Goal: Information Seeking & Learning: Compare options

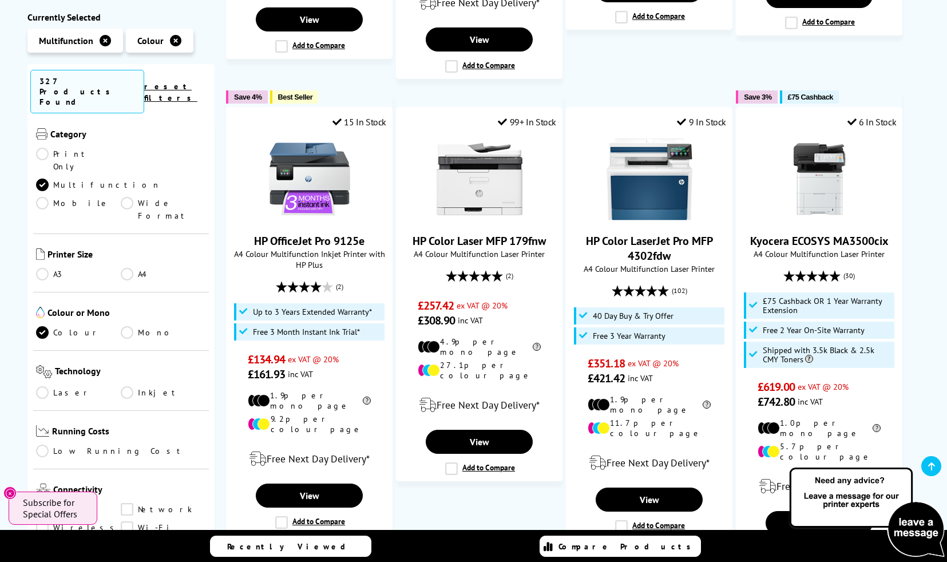
scroll to position [206, 0]
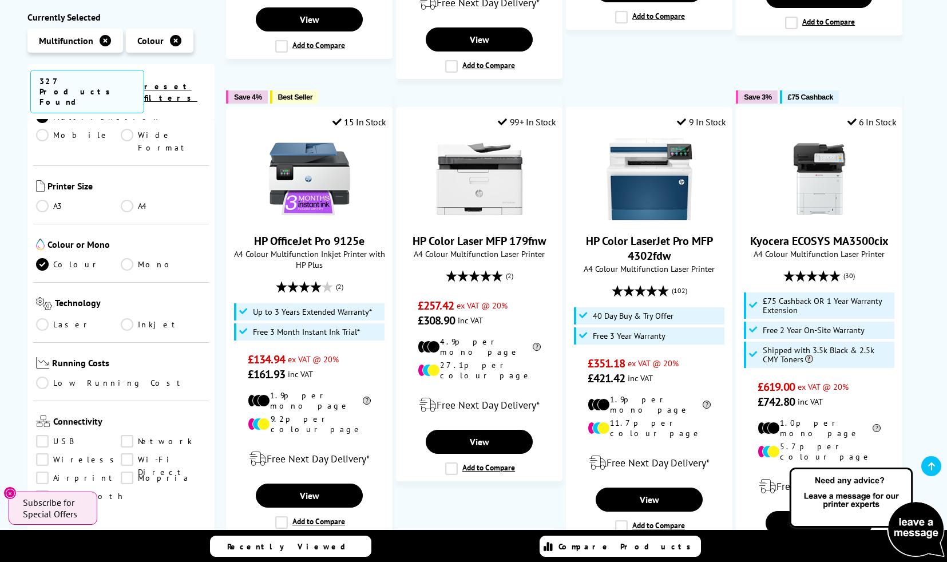
click at [126, 200] on link "A4" at bounding box center [163, 206] width 85 height 13
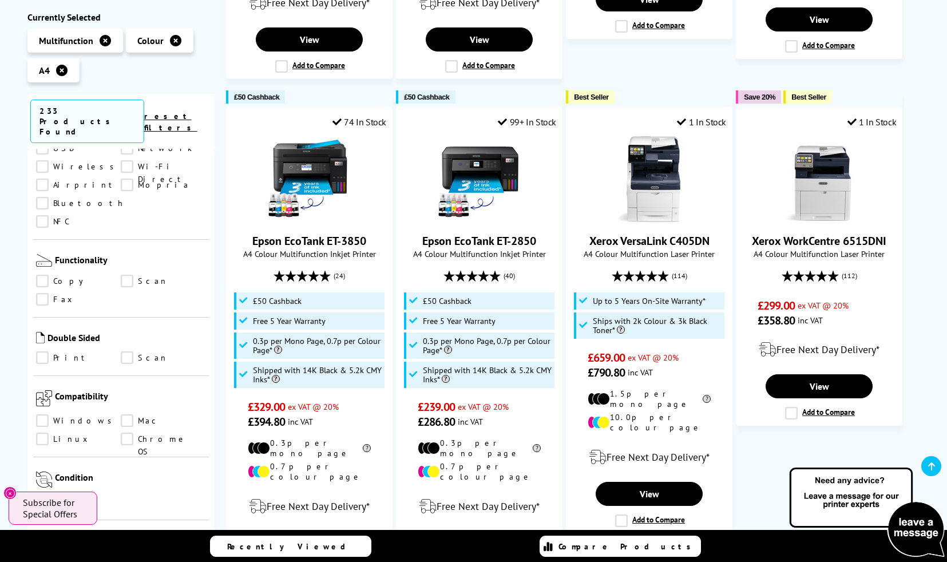
scroll to position [549, 0]
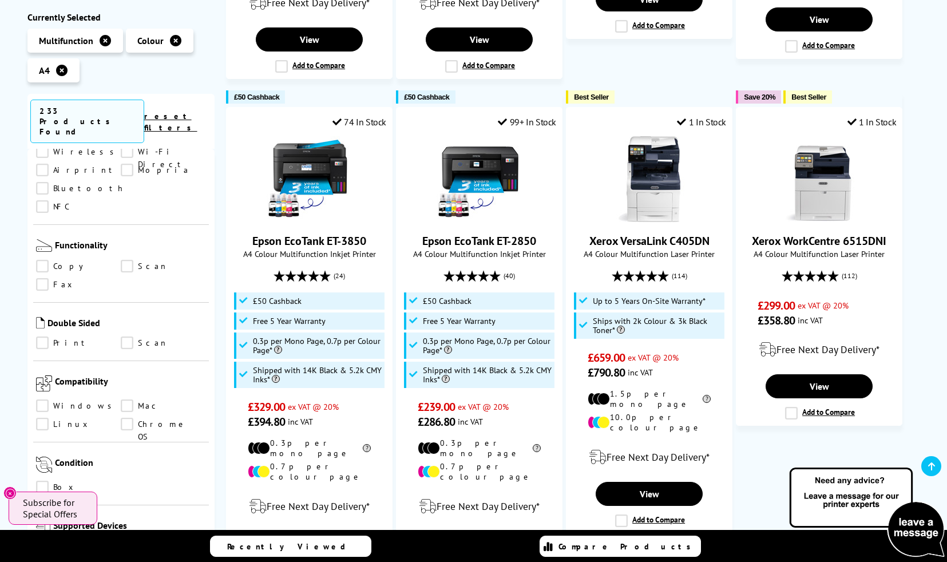
click at [42, 337] on link "Print" at bounding box center [78, 343] width 85 height 13
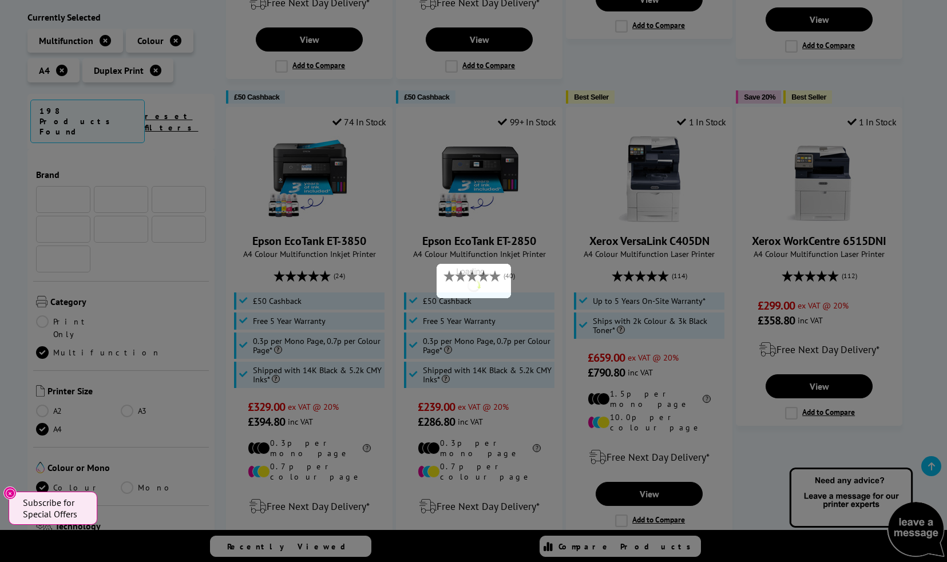
scroll to position [549, 0]
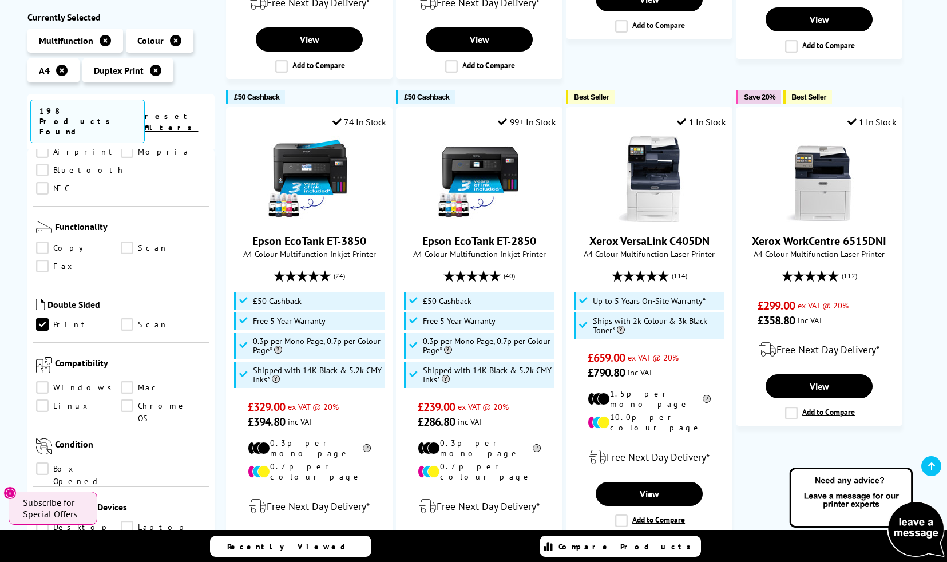
drag, startPoint x: 42, startPoint y: 184, endPoint x: 67, endPoint y: 180, distance: 25.5
click at [42, 242] on link "Copy" at bounding box center [78, 248] width 85 height 13
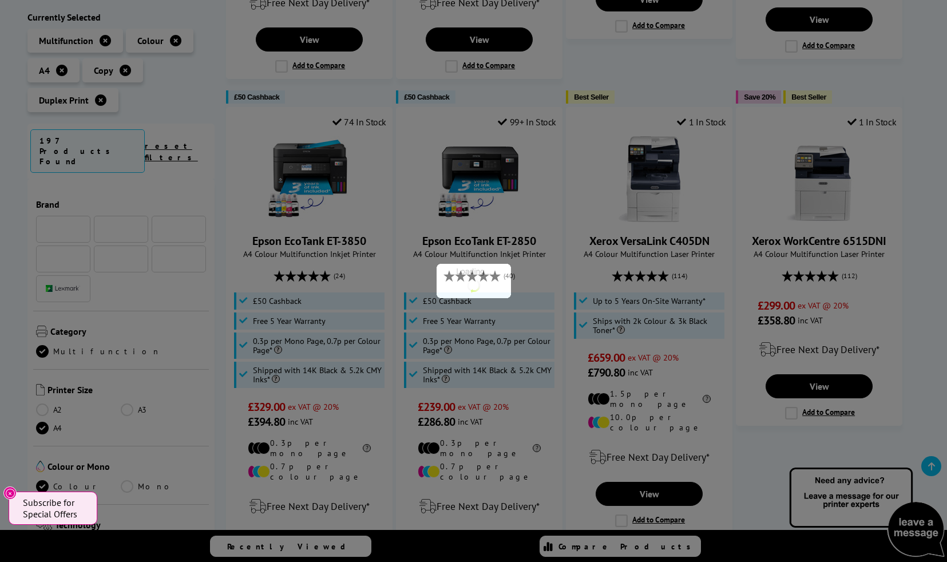
scroll to position [549, 0]
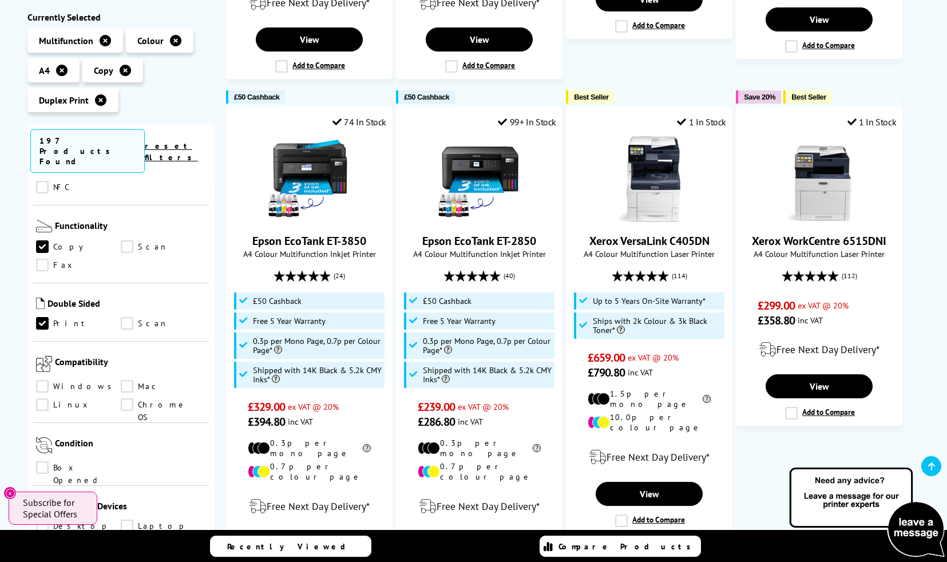
click at [127, 241] on link "Scan" at bounding box center [163, 247] width 85 height 13
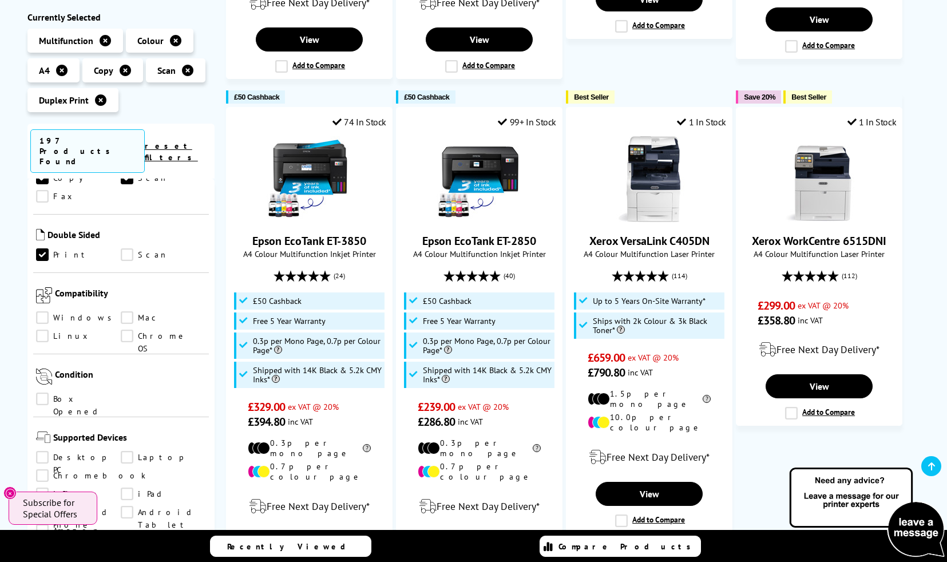
click at [46, 312] on link "Windows" at bounding box center [78, 318] width 85 height 13
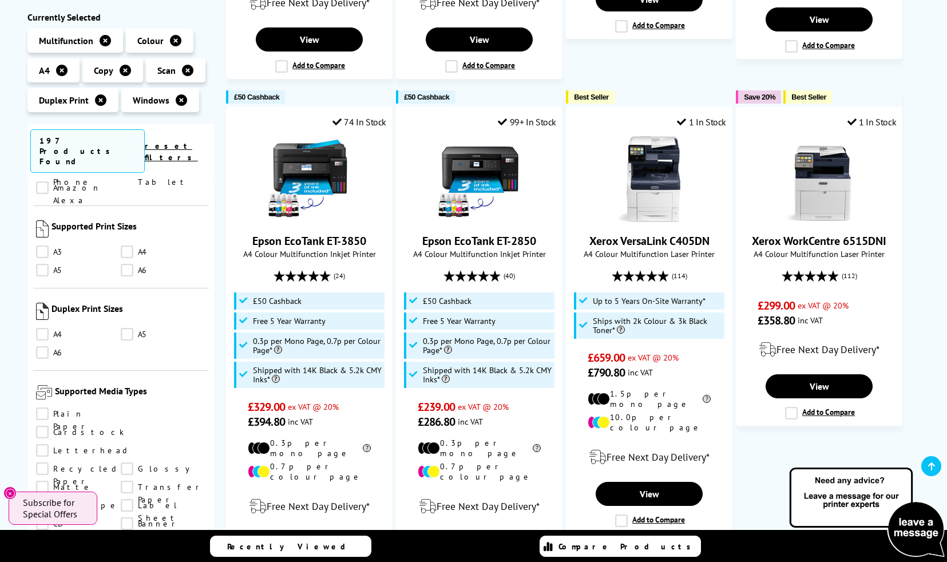
scroll to position [961, 0]
drag, startPoint x: 46, startPoint y: 276, endPoint x: 70, endPoint y: 271, distance: 24.5
click at [46, 328] on link "A4" at bounding box center [78, 334] width 85 height 13
